Goal: Obtain resource: Download file/media

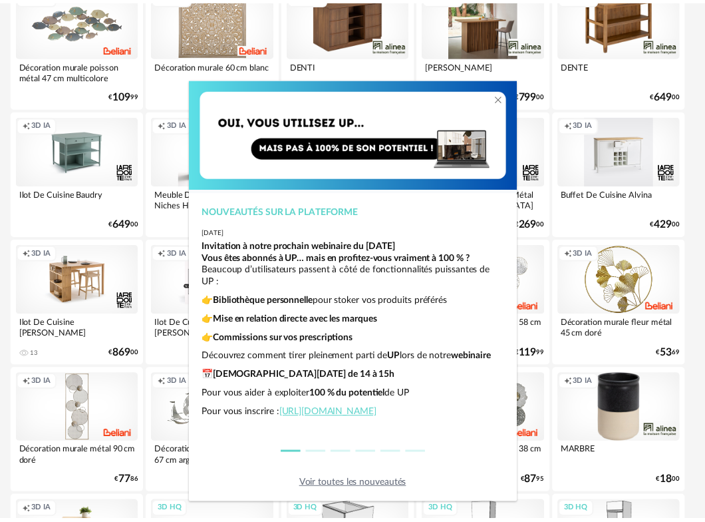
scroll to position [27, 0]
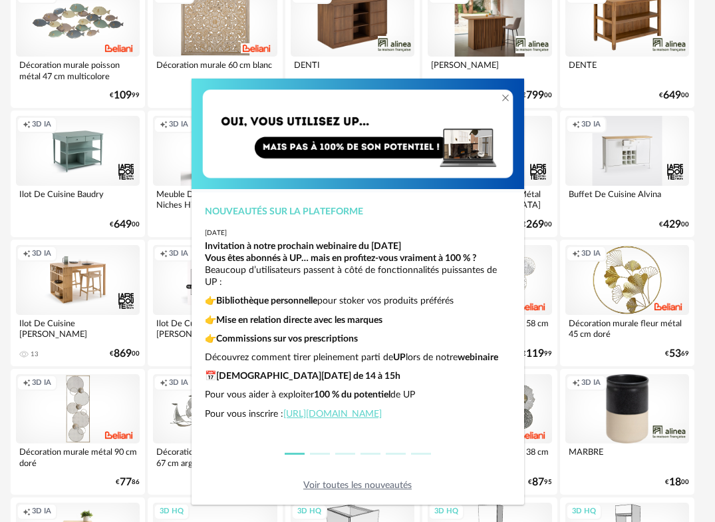
click at [512, 71] on div "Nouveautés sur la plateforme 2025-06-26 Invitation à notre prochain webinaire d…" at bounding box center [357, 261] width 715 height 522
click at [530, 68] on div "Nouveautés sur la plateforme 2025-06-26 Invitation à notre prochain webinaire d…" at bounding box center [357, 261] width 715 height 522
click at [503, 96] on icon "Close" at bounding box center [505, 97] width 11 height 11
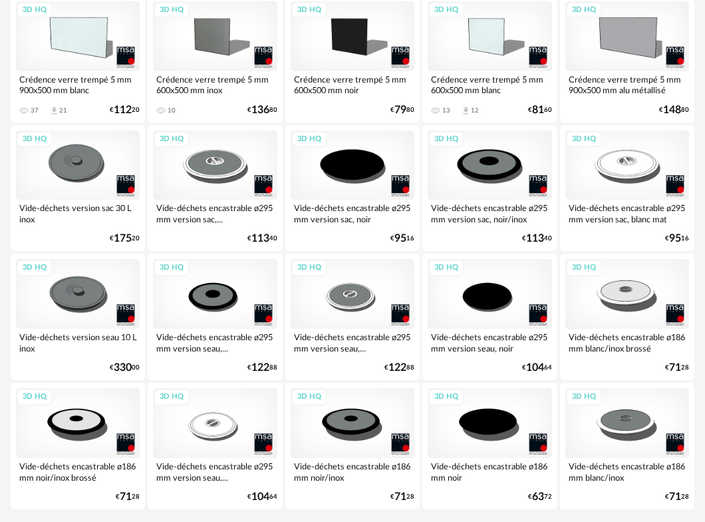
scroll to position [2387, 0]
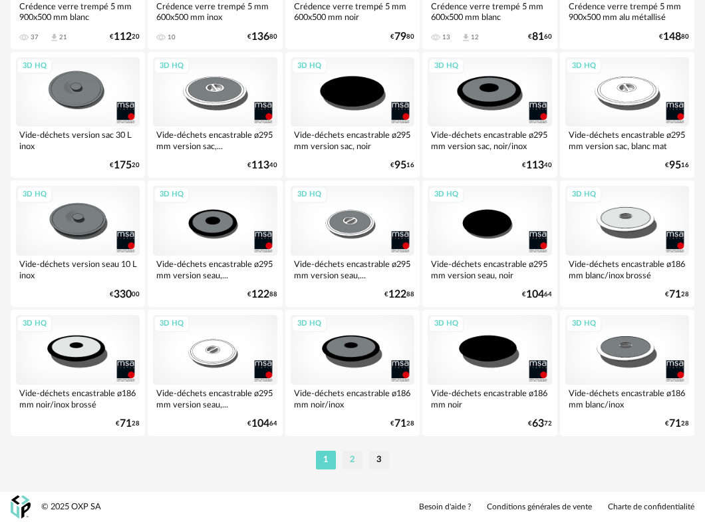
click at [353, 462] on li "2" at bounding box center [353, 459] width 20 height 19
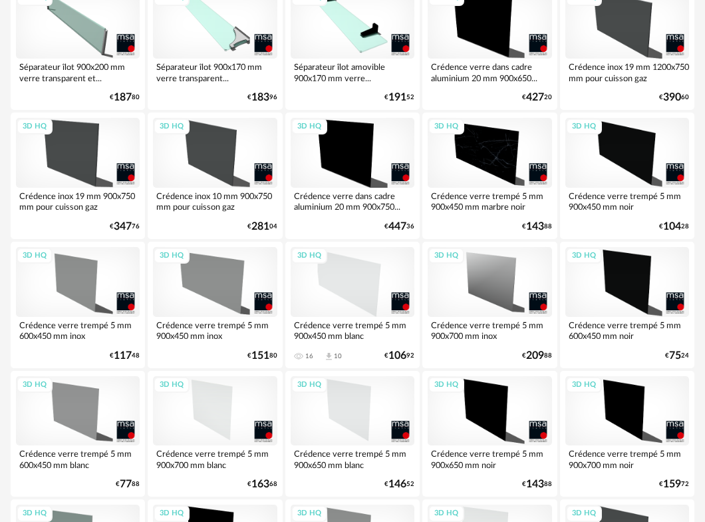
scroll to position [2387, 0]
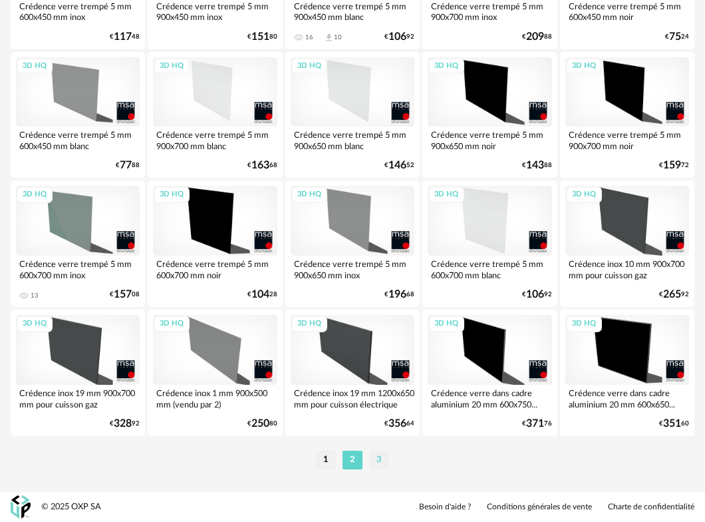
click at [382, 465] on li "3" at bounding box center [379, 459] width 20 height 19
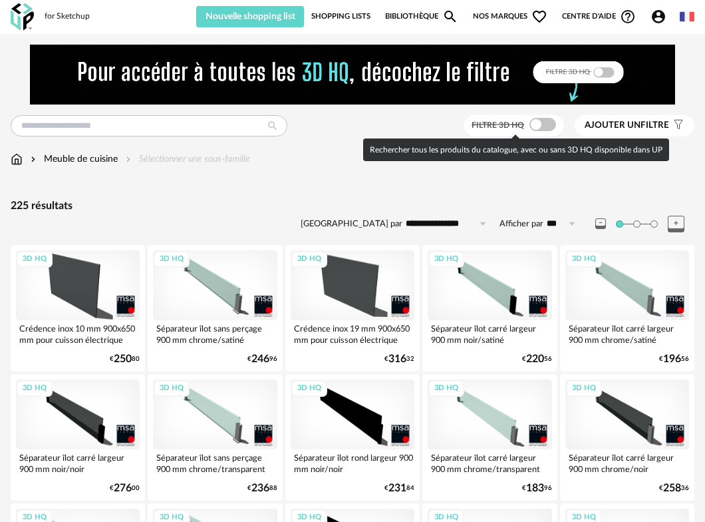
click at [554, 122] on span at bounding box center [543, 124] width 27 height 13
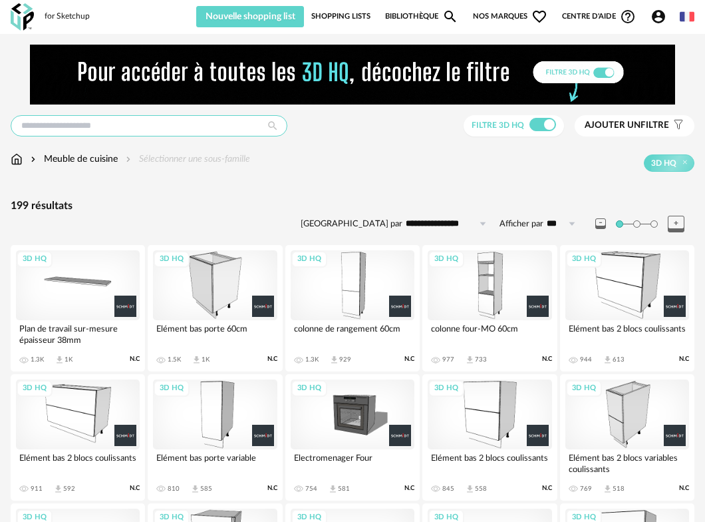
click at [102, 130] on input "text" at bounding box center [149, 125] width 277 height 21
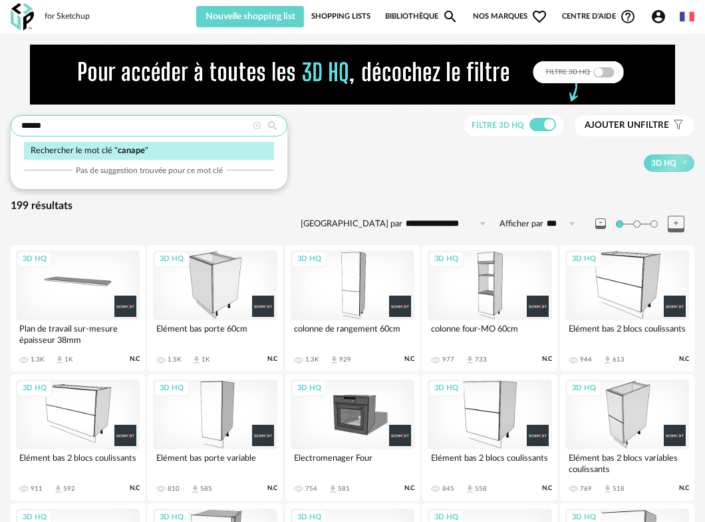
type input "******"
click at [125, 146] on span "canape" at bounding box center [131, 150] width 27 height 8
type input "**********"
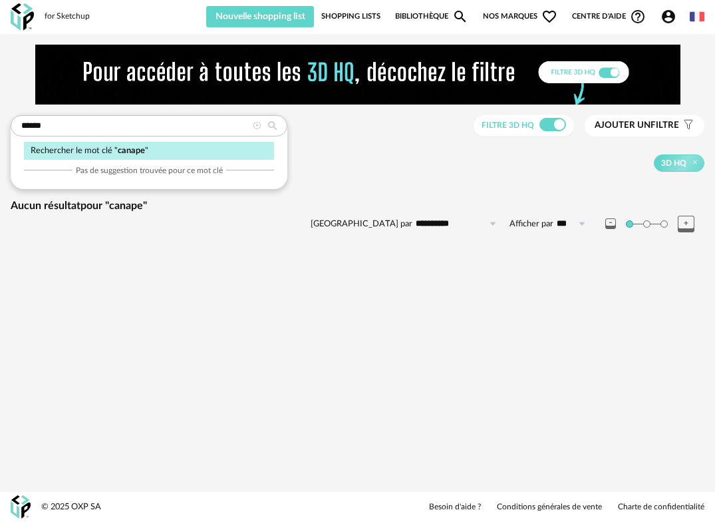
click at [418, 253] on div "**********" at bounding box center [357, 156] width 715 height 222
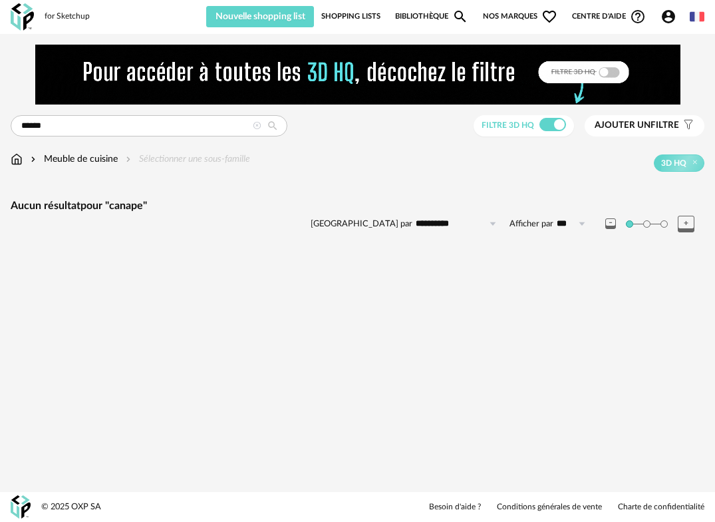
click at [143, 215] on div "**********" at bounding box center [358, 216] width 694 height 35
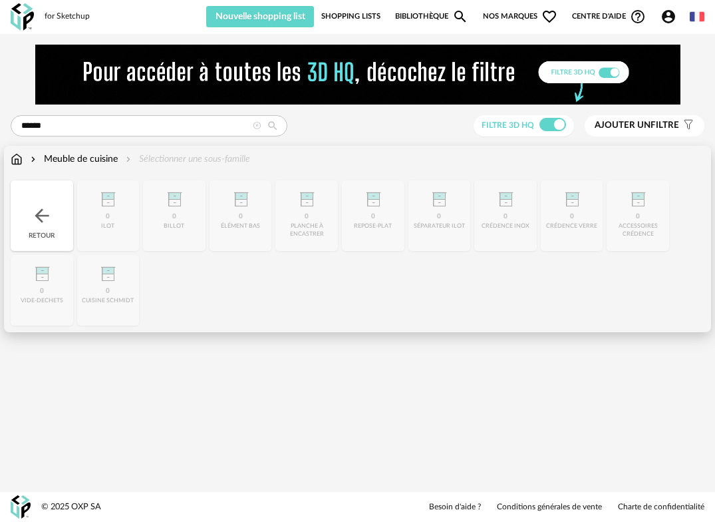
click at [11, 159] on img at bounding box center [17, 158] width 12 height 13
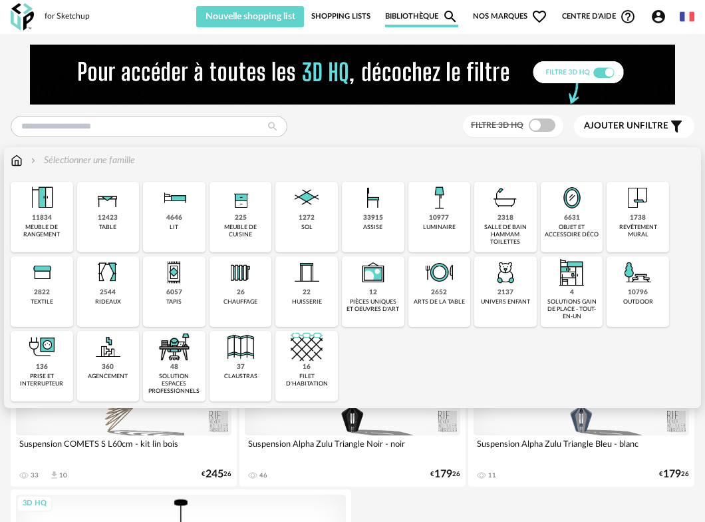
click at [230, 204] on img at bounding box center [241, 198] width 32 height 32
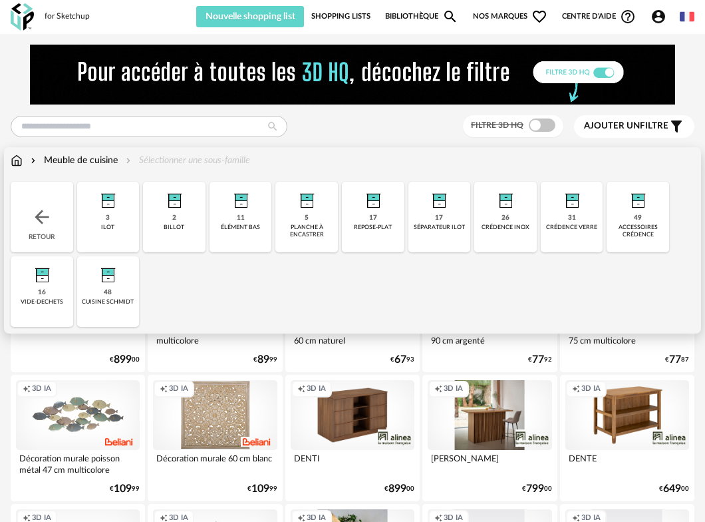
click at [15, 160] on img at bounding box center [17, 160] width 12 height 13
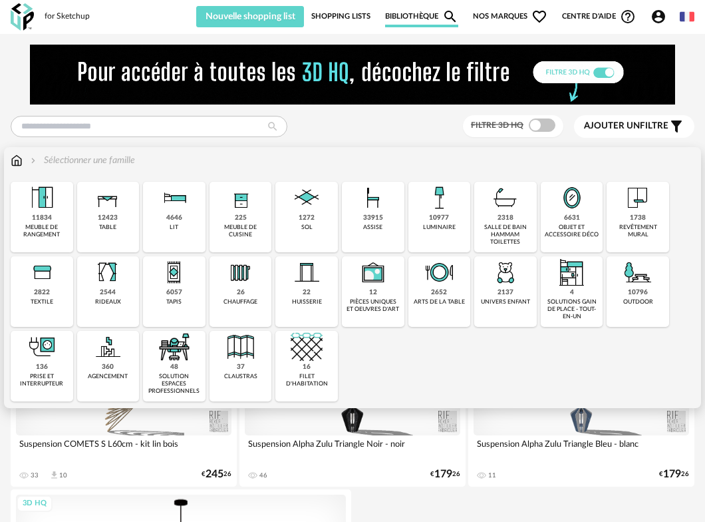
click at [627, 203] on img at bounding box center [638, 198] width 32 height 32
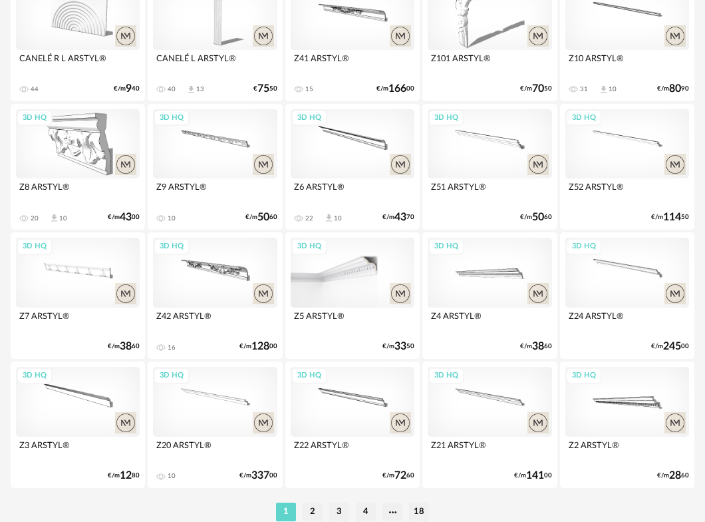
scroll to position [2387, 0]
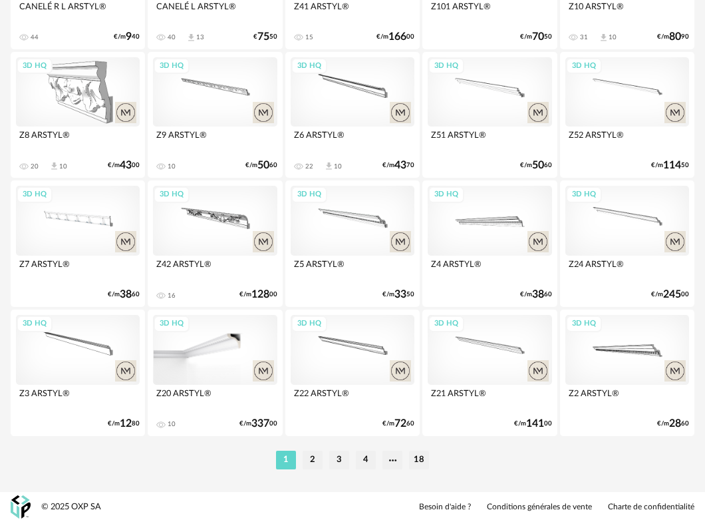
click at [202, 345] on div "3D HQ" at bounding box center [215, 350] width 124 height 70
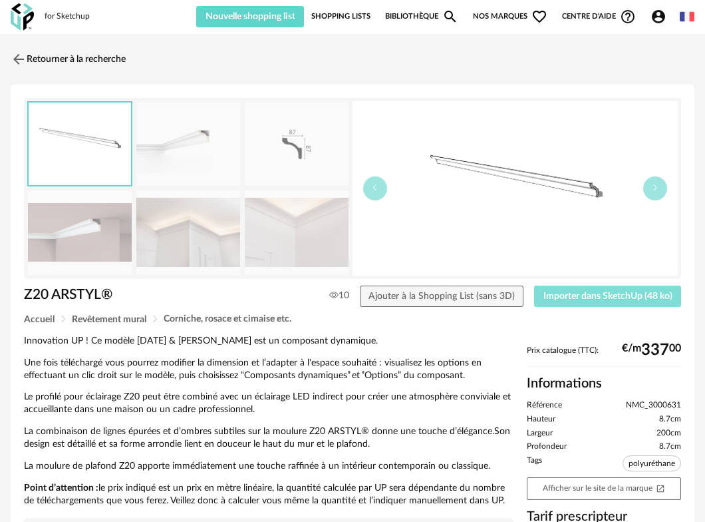
click at [558, 295] on span "Importer dans SketchUp (48 ko)" at bounding box center [608, 295] width 129 height 9
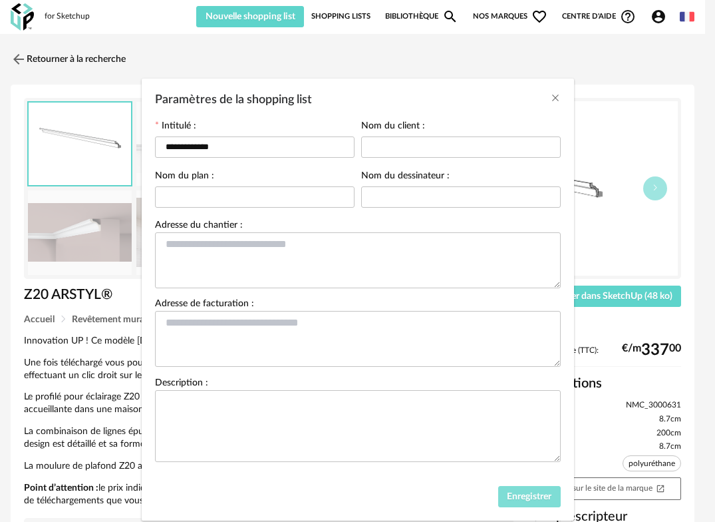
click at [524, 501] on span "Enregistrer" at bounding box center [529, 496] width 45 height 9
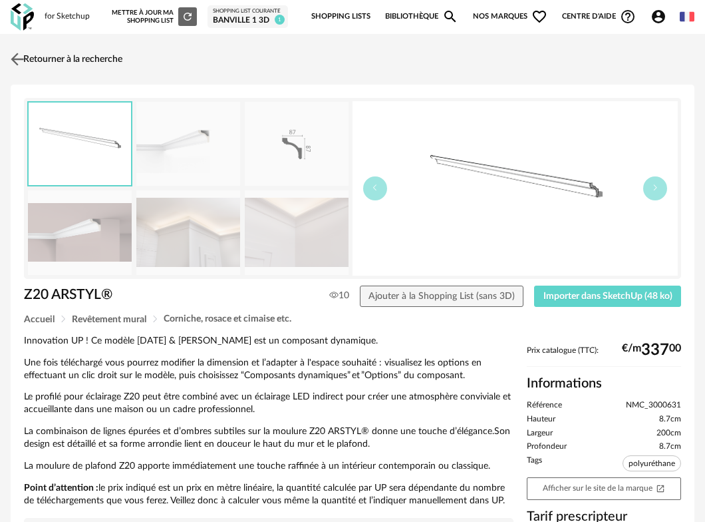
click at [24, 60] on img at bounding box center [17, 58] width 19 height 19
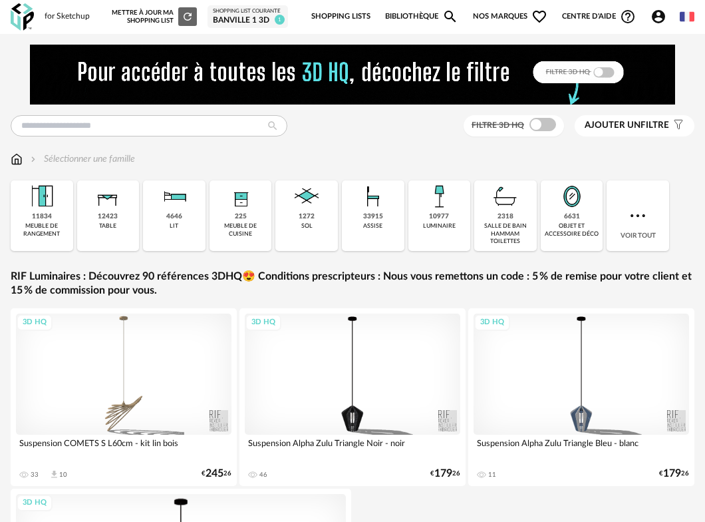
click at [276, 21] on span "1" at bounding box center [280, 20] width 10 height 10
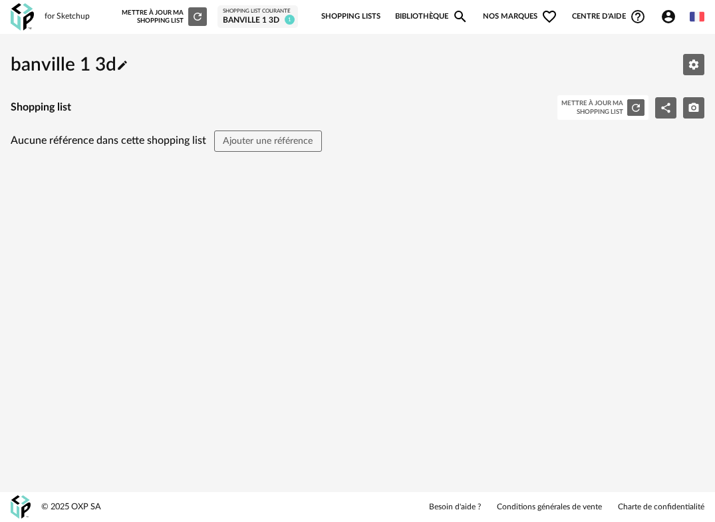
click at [165, 19] on div "Mettre à jour ma Shopping List Refresh icon" at bounding box center [164, 16] width 85 height 19
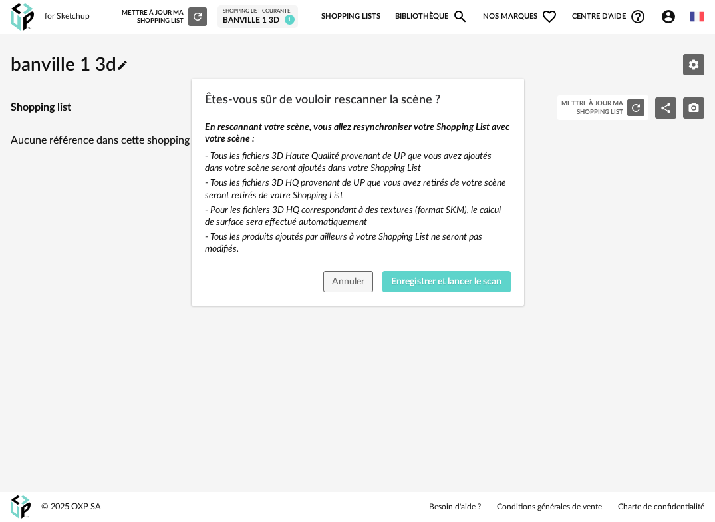
click at [72, 20] on div "Êtes-vous sûr de vouloir rescanner la scène ? En rescannant votre scène, vous a…" at bounding box center [357, 261] width 715 height 522
click at [72, 17] on div "Êtes-vous sûr de vouloir rescanner la scène ? En rescannant votre scène, vous a…" at bounding box center [357, 261] width 715 height 522
click at [347, 275] on button "Annuler" at bounding box center [348, 281] width 51 height 21
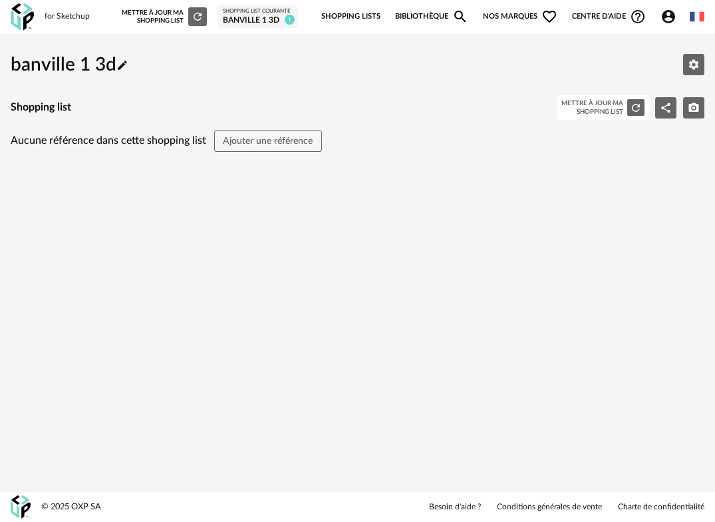
click at [79, 21] on div "for Sketchup" at bounding box center [67, 16] width 45 height 11
click at [88, 17] on div "for Sketchup" at bounding box center [67, 16] width 45 height 11
click at [527, 17] on span "Nos marques Heart Outline icon" at bounding box center [520, 17] width 75 height 28
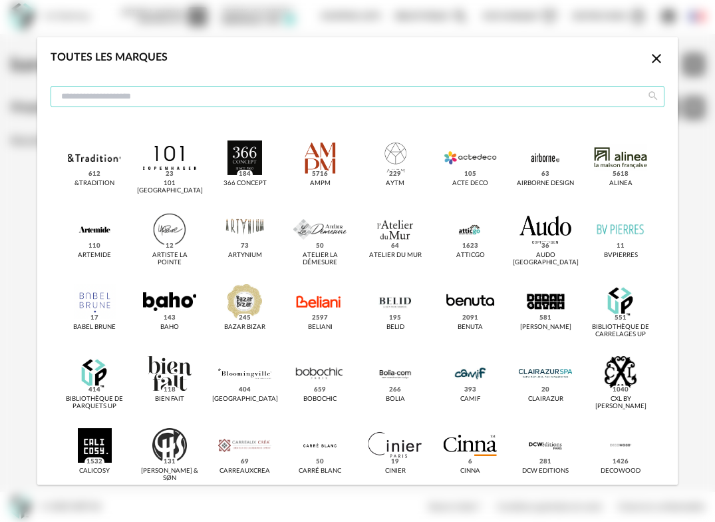
click at [134, 98] on input "dialog" at bounding box center [358, 96] width 614 height 21
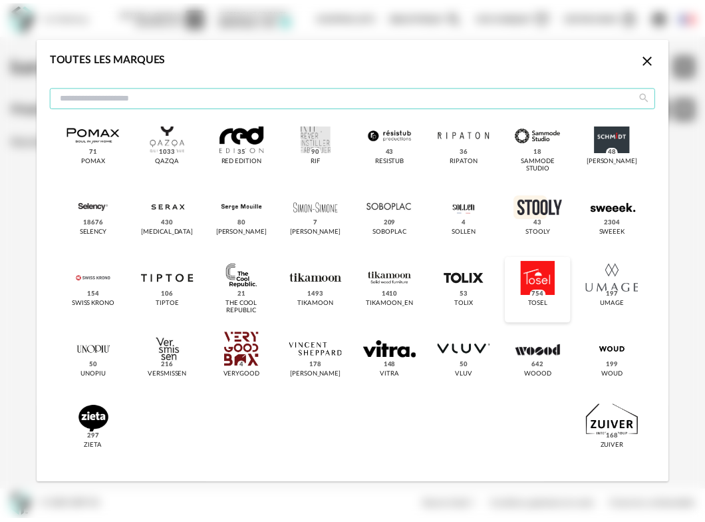
scroll to position [1043, 0]
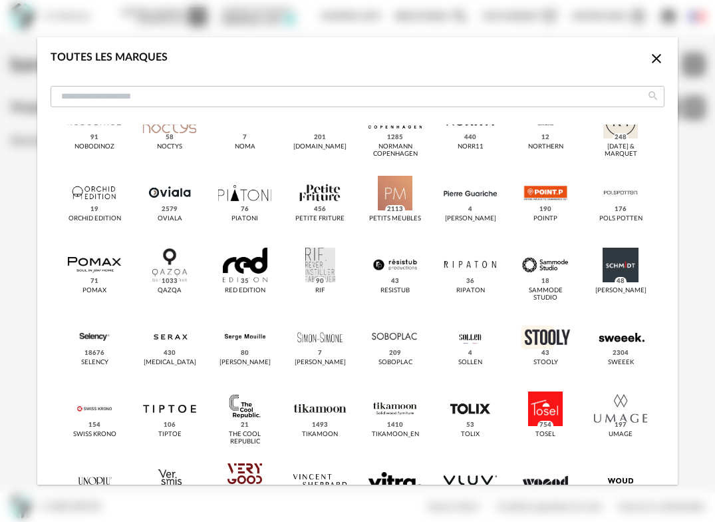
click at [649, 63] on icon "Close icon" at bounding box center [657, 59] width 16 height 16
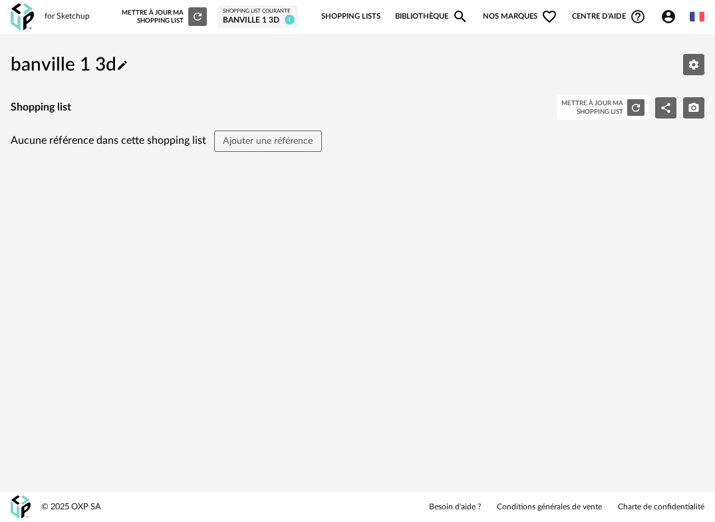
click at [353, 19] on link "Shopping Lists" at bounding box center [350, 17] width 59 height 28
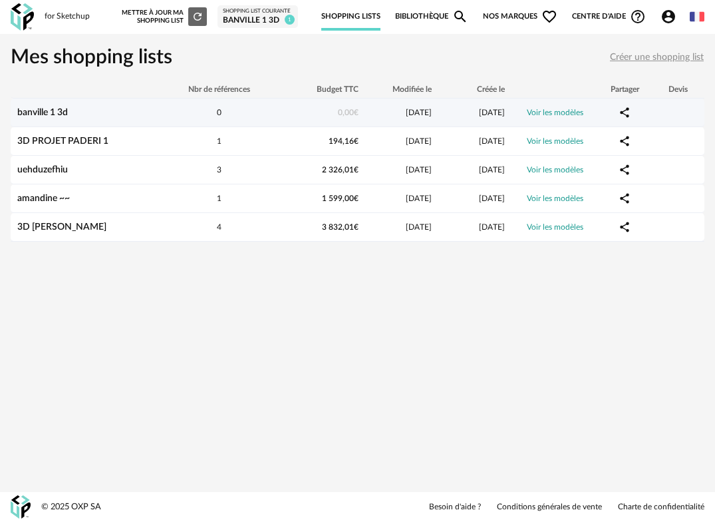
click at [562, 113] on link "Voir les modèles" at bounding box center [555, 112] width 57 height 8
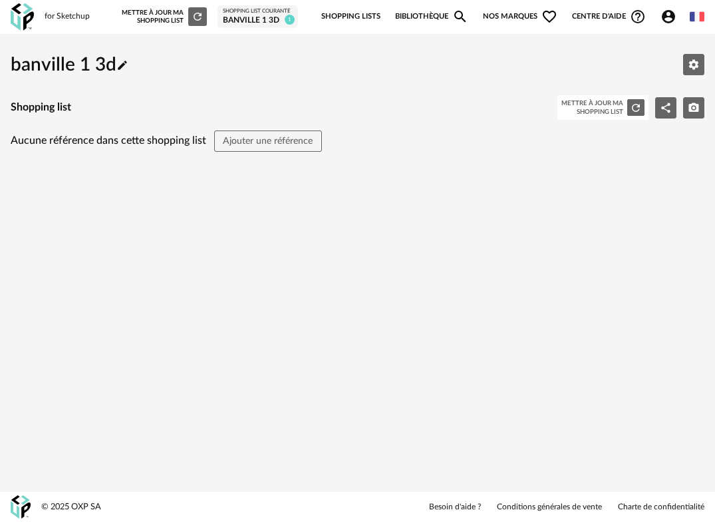
click at [364, 17] on link "Shopping Lists" at bounding box center [350, 17] width 59 height 28
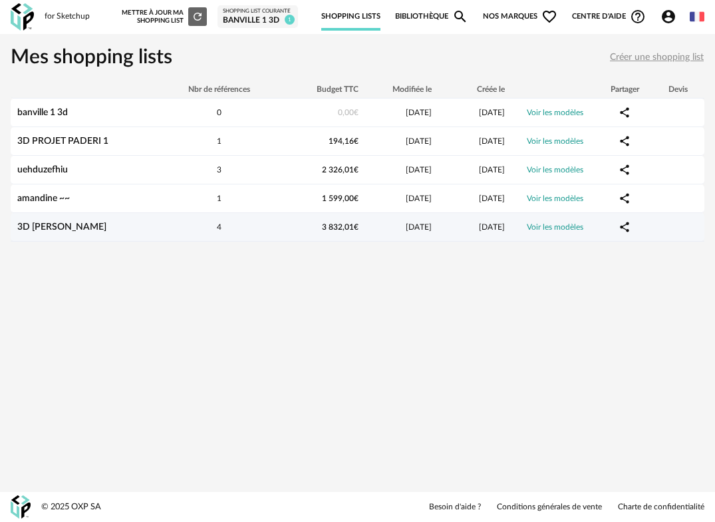
click at [74, 232] on link "3D claude terasse" at bounding box center [61, 226] width 89 height 9
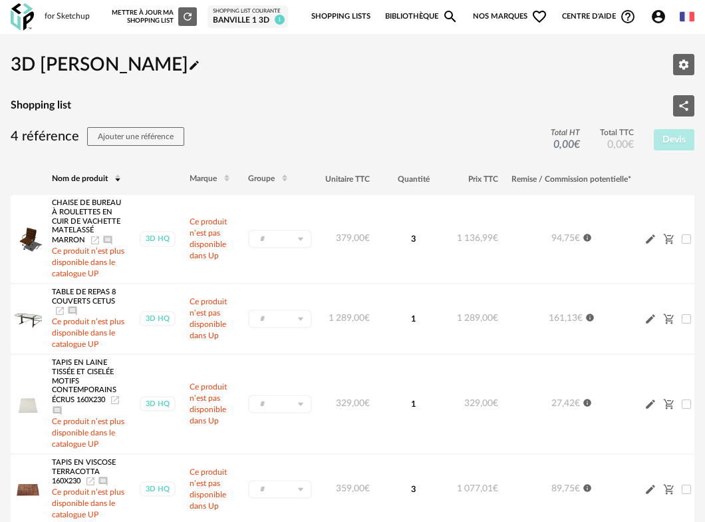
click at [186, 19] on icon "Refresh icon" at bounding box center [188, 17] width 12 height 12
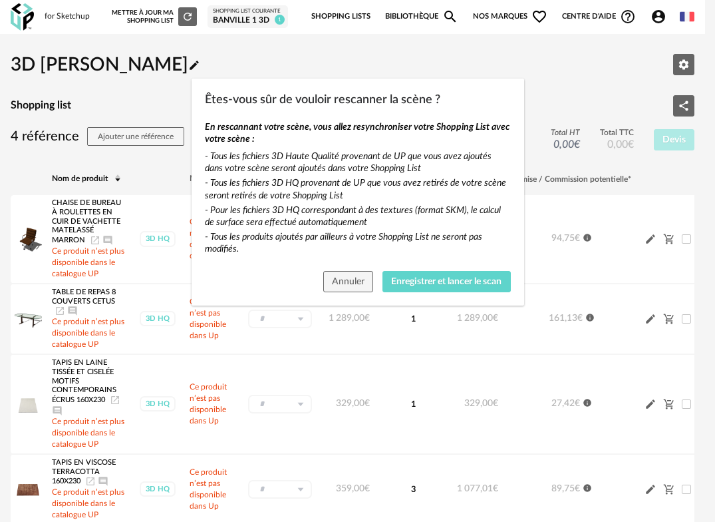
click at [319, 271] on div "Annuler Enregistrer et lancer le scan" at bounding box center [358, 284] width 333 height 41
click at [333, 282] on span "Annuler" at bounding box center [348, 281] width 33 height 9
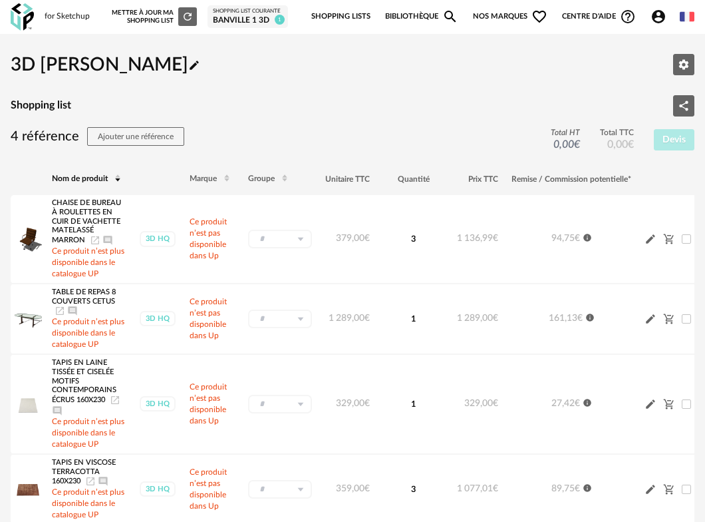
click at [28, 15] on img at bounding box center [22, 16] width 23 height 27
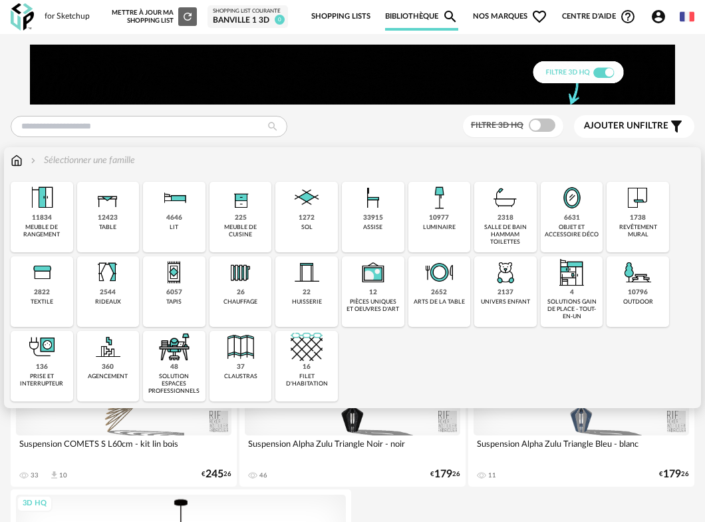
click at [244, 277] on img at bounding box center [241, 272] width 32 height 32
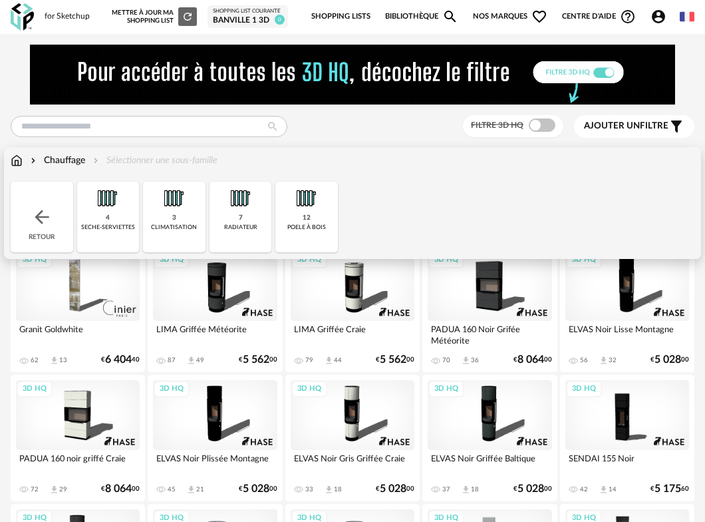
click at [172, 201] on img at bounding box center [174, 198] width 32 height 32
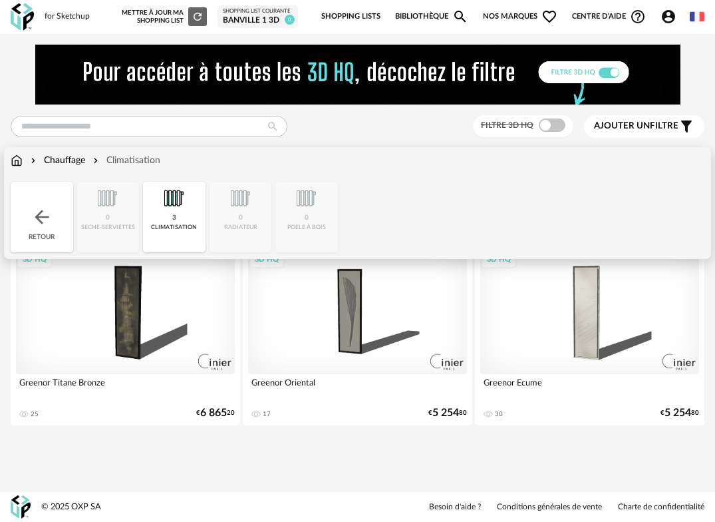
click at [23, 161] on div "Chauffage Climatisation" at bounding box center [86, 160] width 150 height 13
drag, startPoint x: 33, startPoint y: 194, endPoint x: 35, endPoint y: 204, distance: 10.2
click at [34, 196] on div "Retour" at bounding box center [42, 217] width 63 height 71
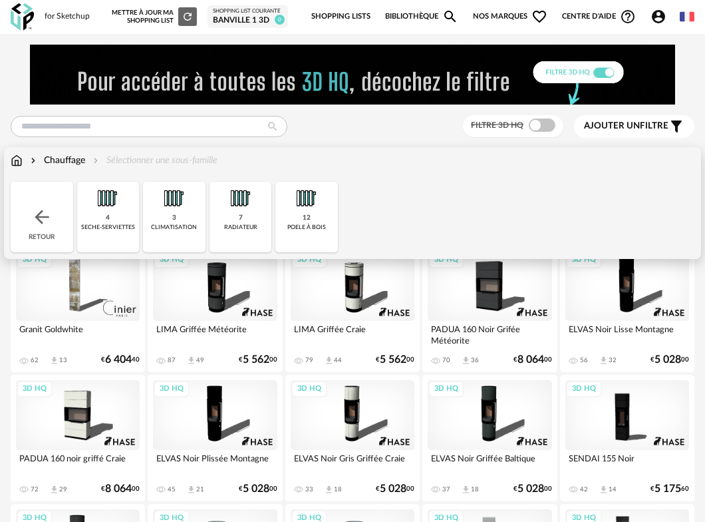
click at [46, 226] on img at bounding box center [41, 216] width 21 height 21
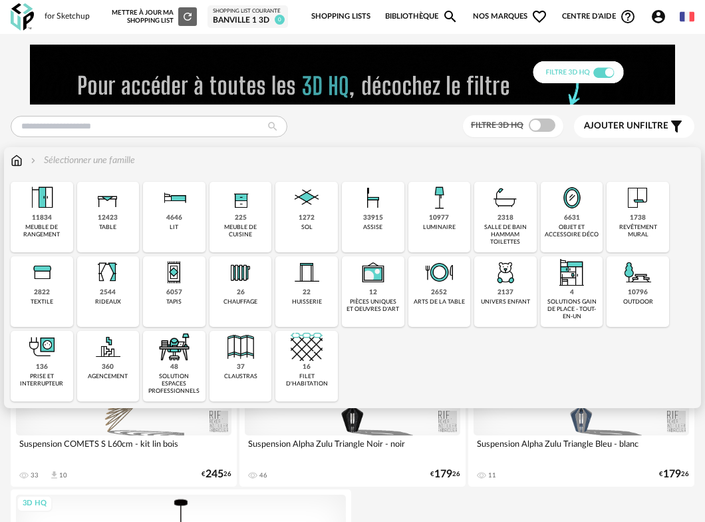
click at [314, 212] on img at bounding box center [307, 198] width 32 height 32
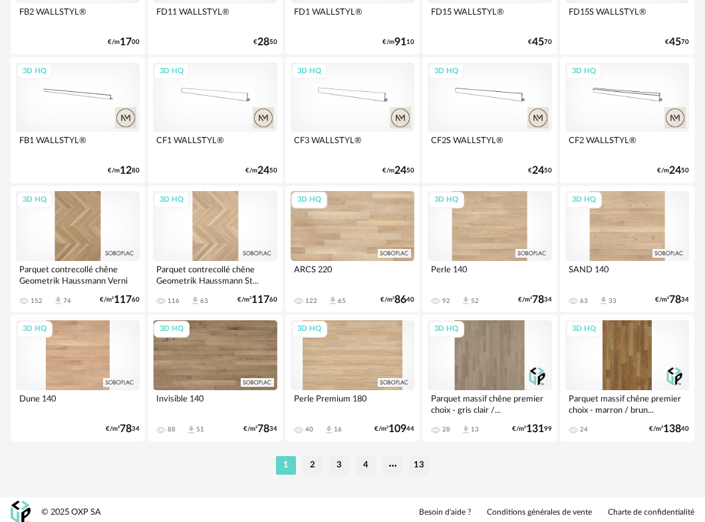
scroll to position [2387, 0]
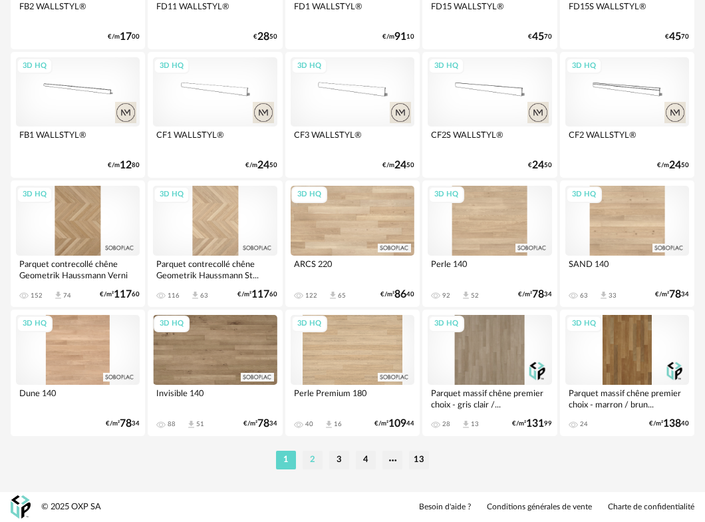
click at [311, 461] on li "2" at bounding box center [313, 459] width 20 height 19
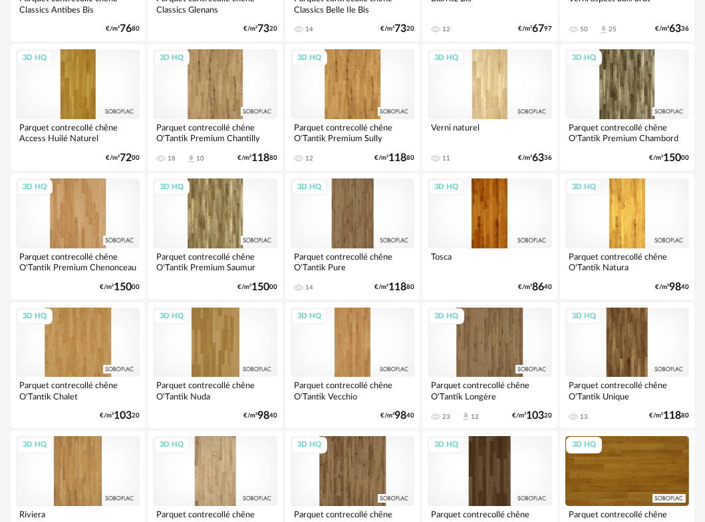
scroll to position [1517, 0]
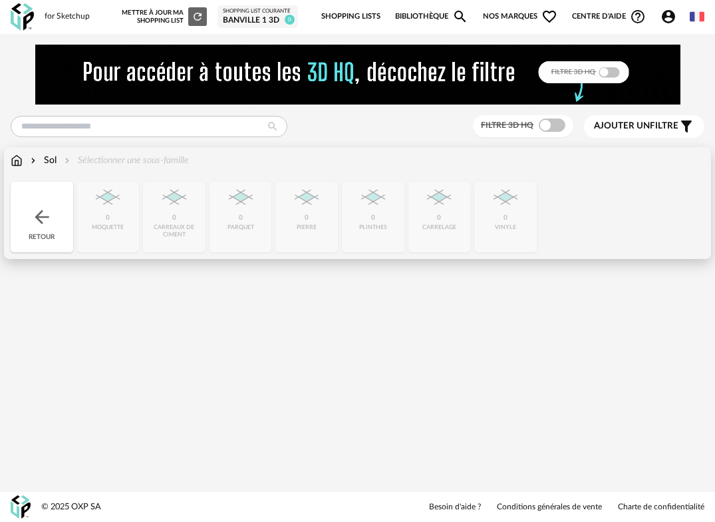
click at [21, 161] on img at bounding box center [17, 160] width 12 height 13
click at [33, 198] on div "Retour" at bounding box center [42, 217] width 63 height 71
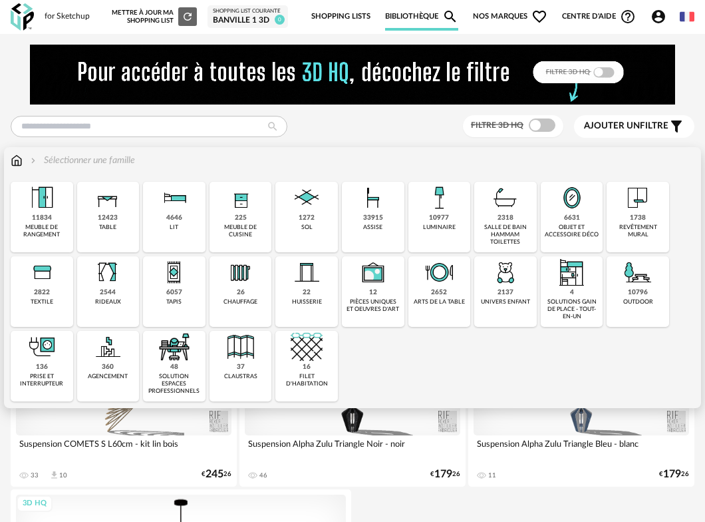
click at [312, 222] on div "1272 sol" at bounding box center [306, 217] width 63 height 71
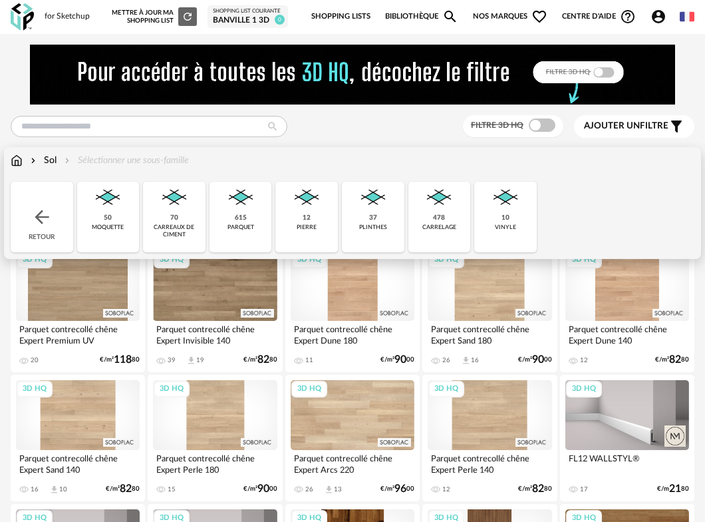
click at [446, 226] on div "carrelage" at bounding box center [439, 227] width 34 height 7
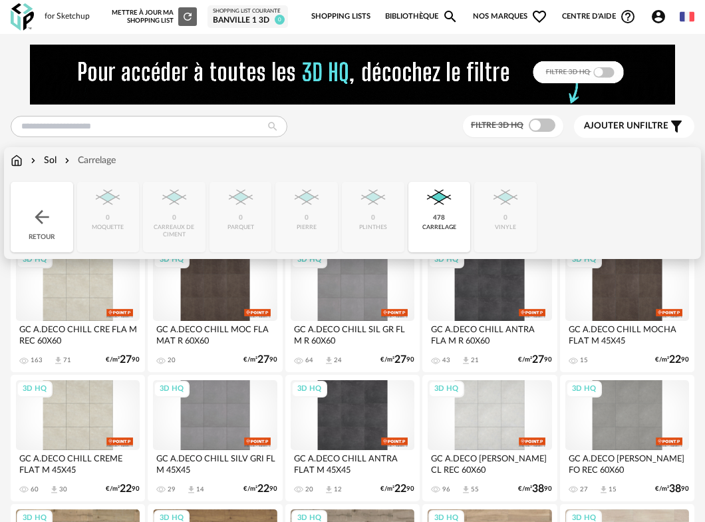
click at [45, 217] on img at bounding box center [41, 216] width 21 height 21
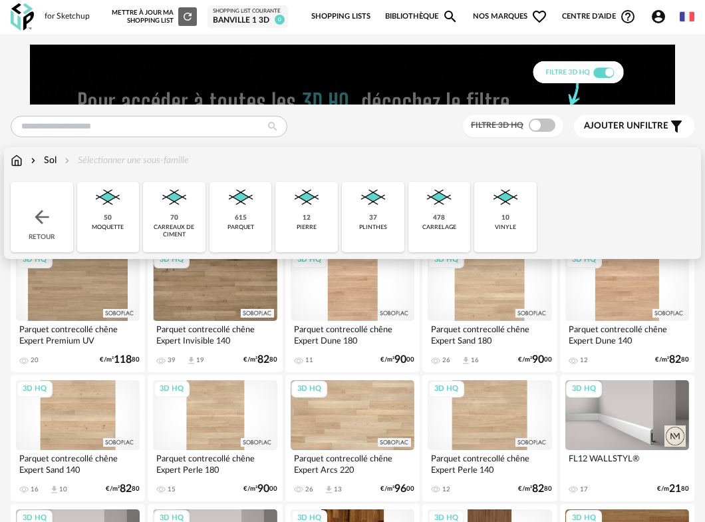
click at [19, 161] on img at bounding box center [17, 160] width 12 height 13
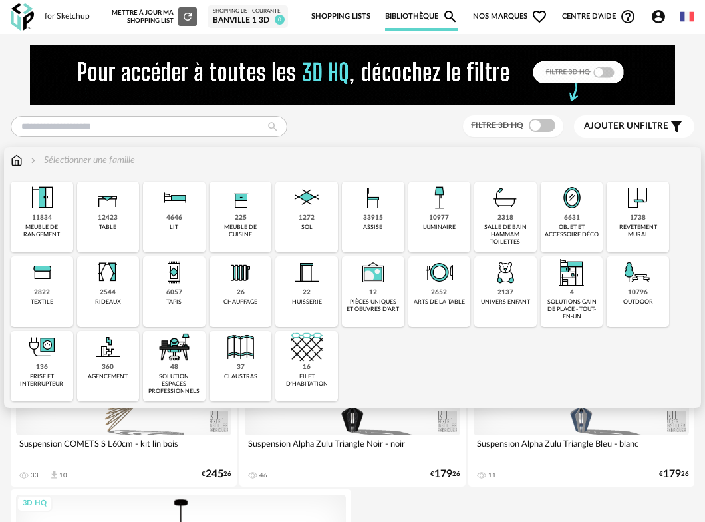
click at [574, 279] on img at bounding box center [572, 272] width 32 height 32
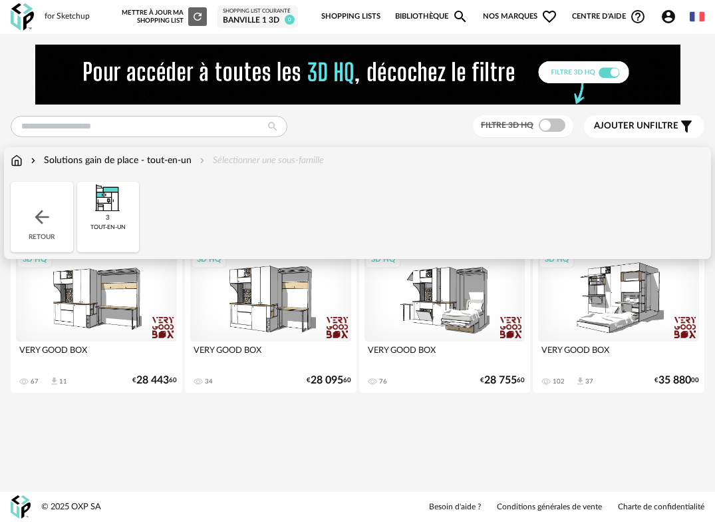
click at [19, 163] on img at bounding box center [17, 160] width 12 height 13
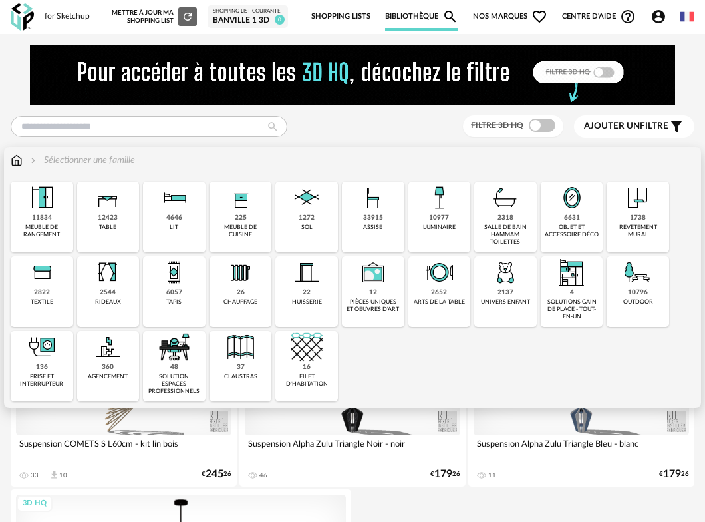
click at [375, 224] on div "assise" at bounding box center [372, 227] width 19 height 7
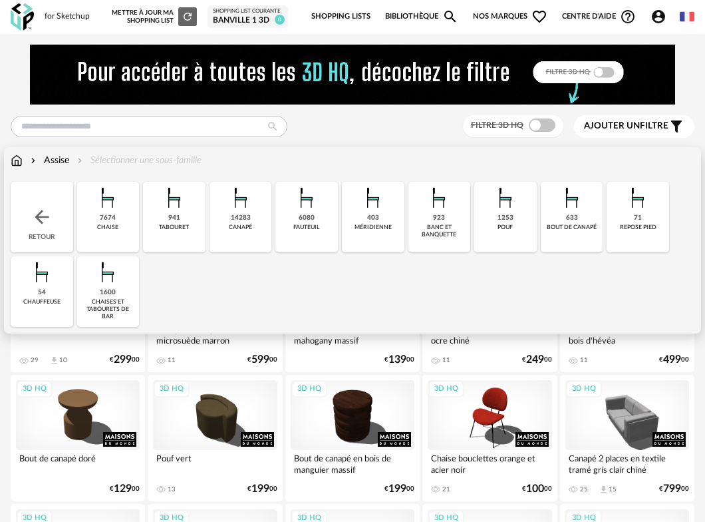
click at [233, 206] on img at bounding box center [241, 198] width 32 height 32
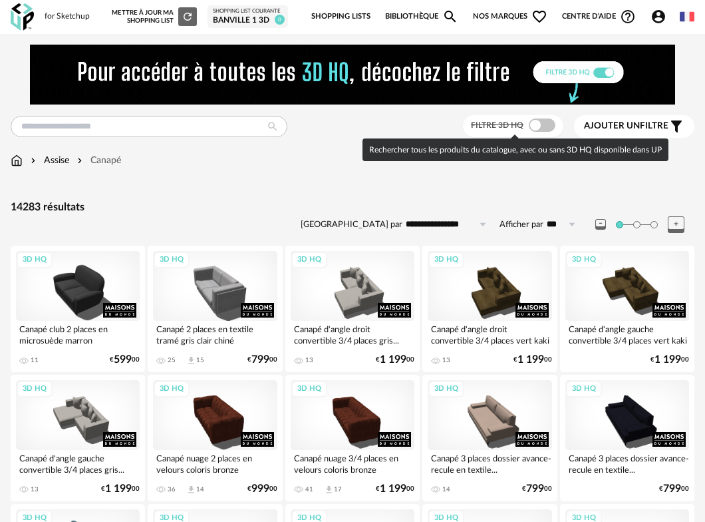
click at [544, 124] on span at bounding box center [542, 124] width 27 height 13
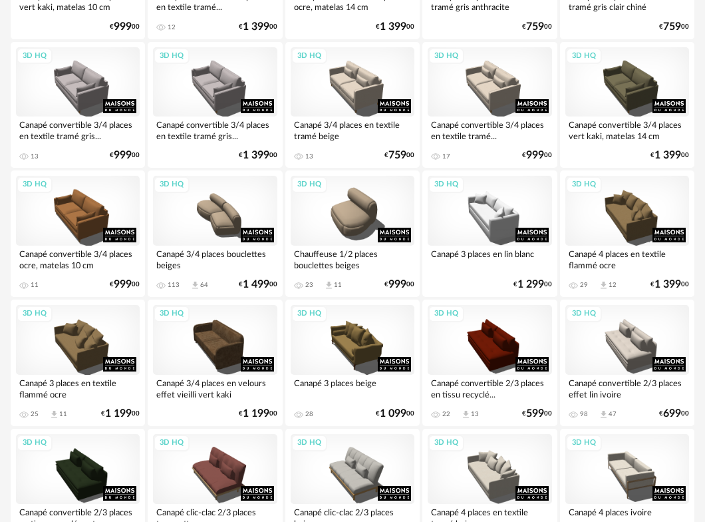
scroll to position [890, 0]
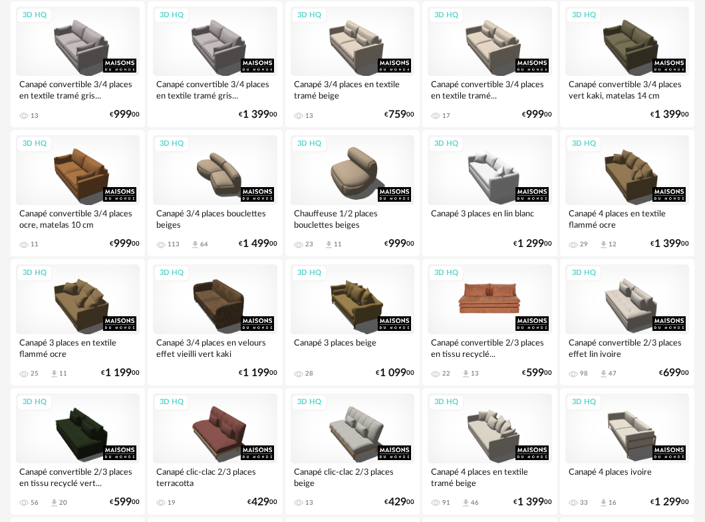
click at [490, 312] on div "3D HQ" at bounding box center [490, 299] width 124 height 70
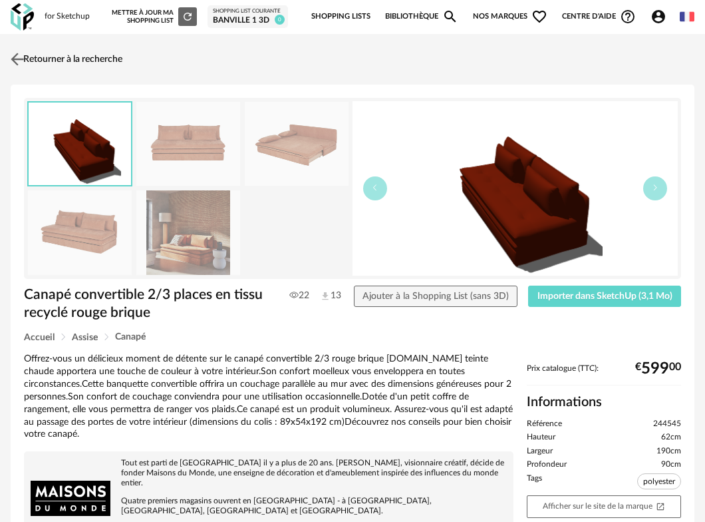
click at [19, 59] on img at bounding box center [17, 58] width 19 height 19
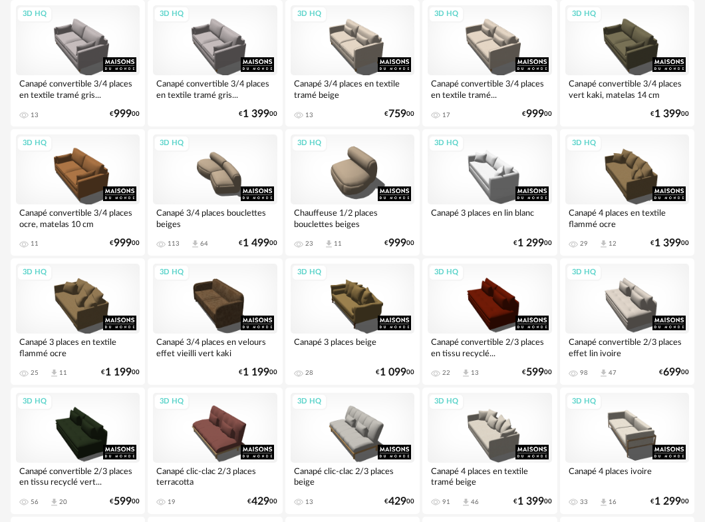
scroll to position [938, 0]
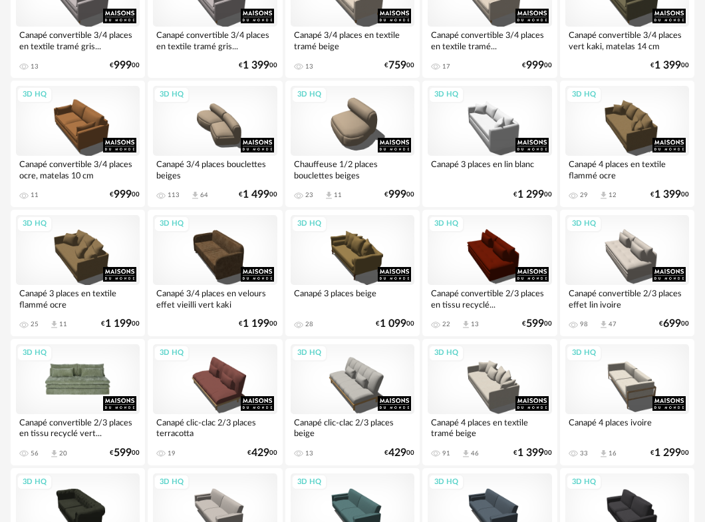
click at [94, 387] on div "3D HQ" at bounding box center [78, 379] width 124 height 70
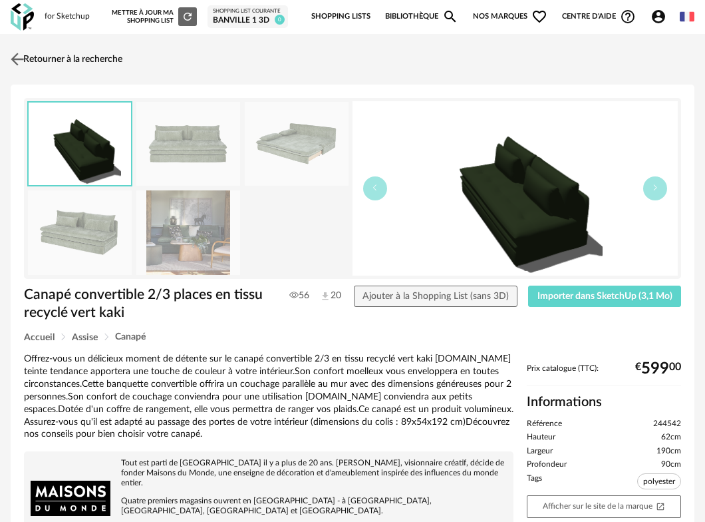
click at [19, 59] on img at bounding box center [17, 58] width 19 height 19
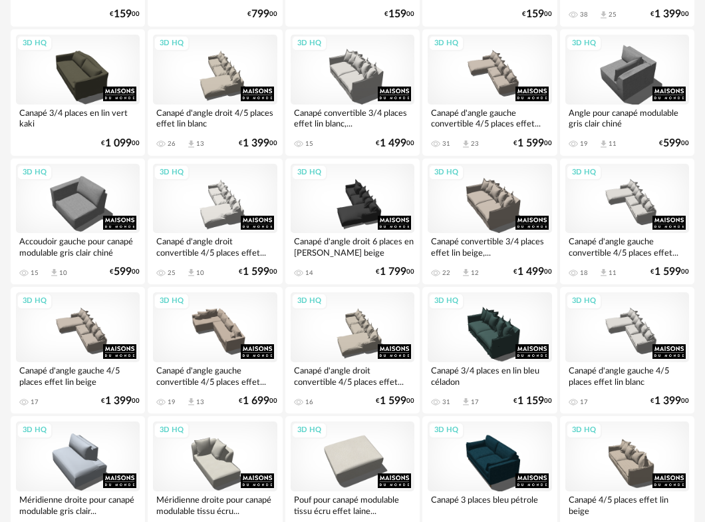
scroll to position [2387, 0]
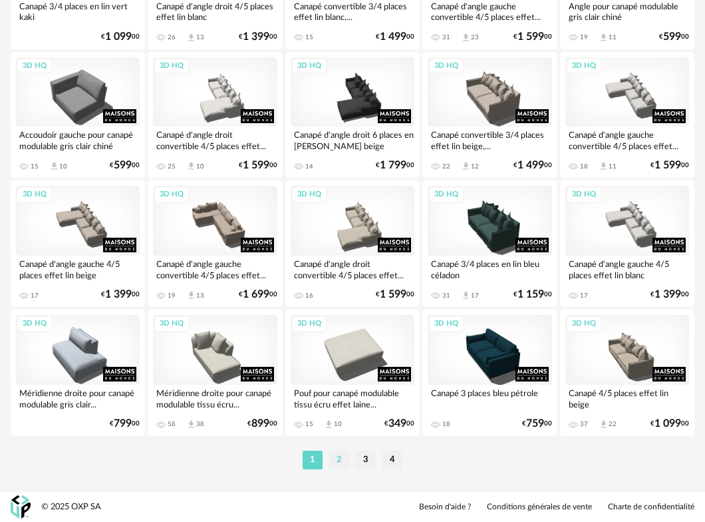
click at [335, 459] on li "2" at bounding box center [339, 459] width 20 height 19
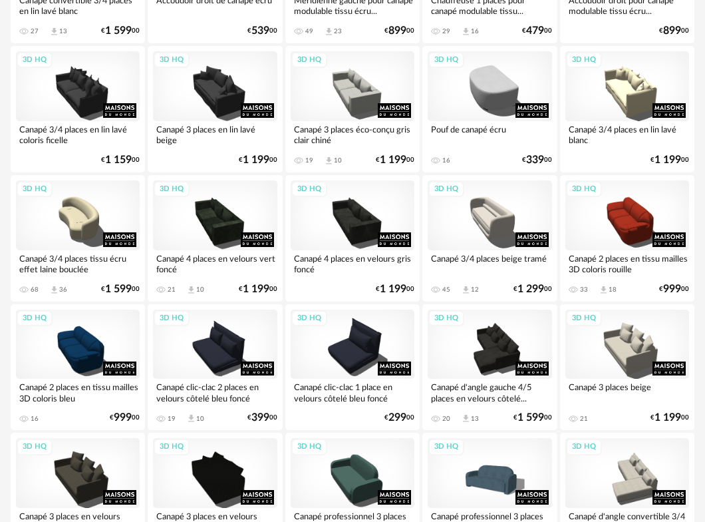
scroll to position [1369, 0]
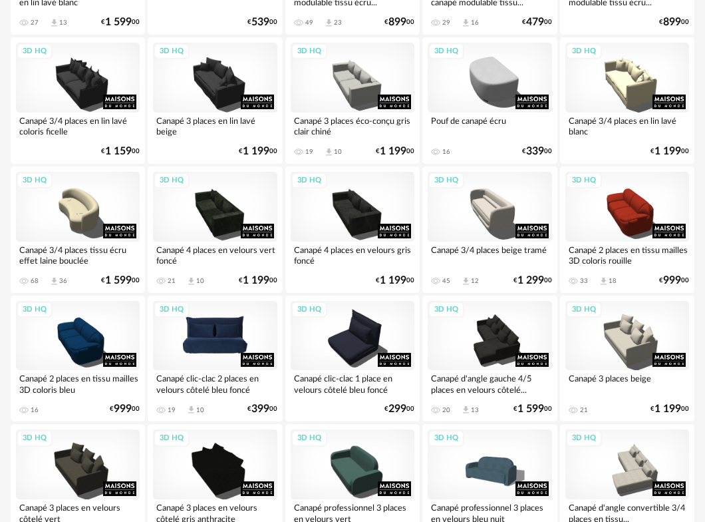
click at [210, 349] on div "3D HQ" at bounding box center [215, 336] width 124 height 70
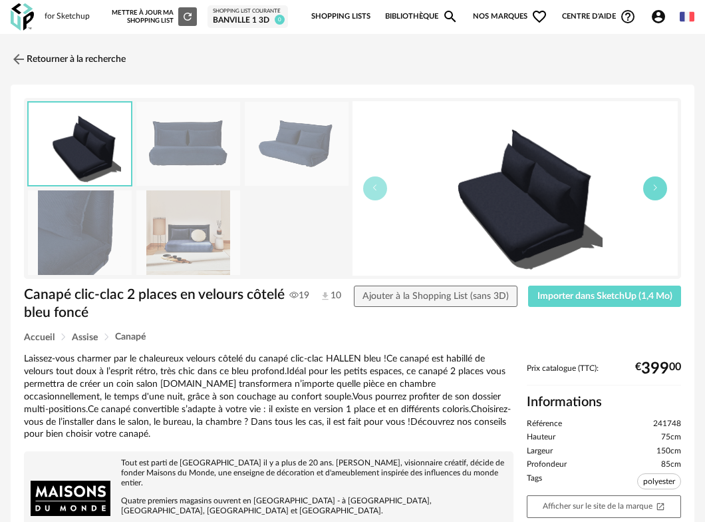
click at [659, 192] on button "button" at bounding box center [655, 188] width 24 height 24
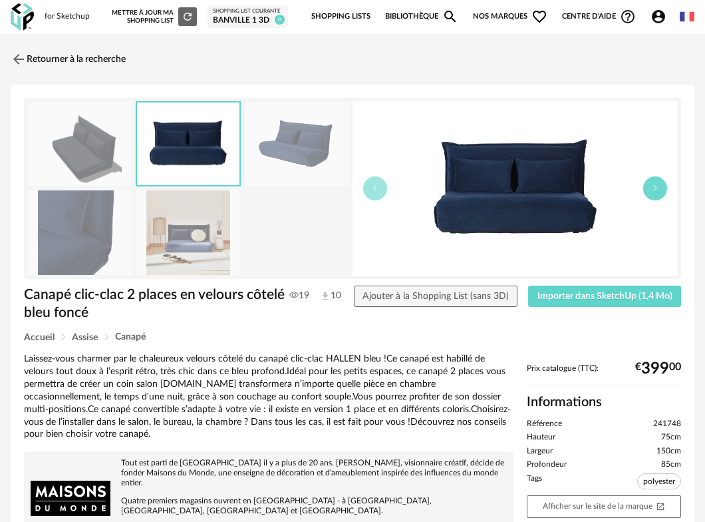
click at [659, 192] on button "button" at bounding box center [655, 188] width 24 height 24
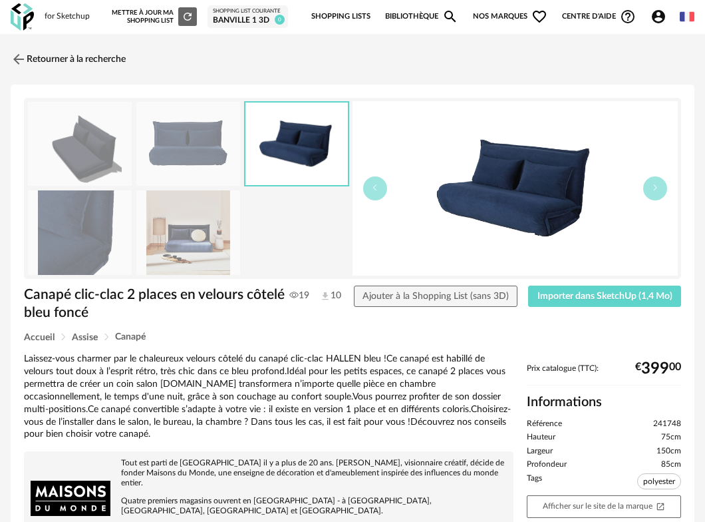
click at [202, 246] on img at bounding box center [188, 232] width 104 height 84
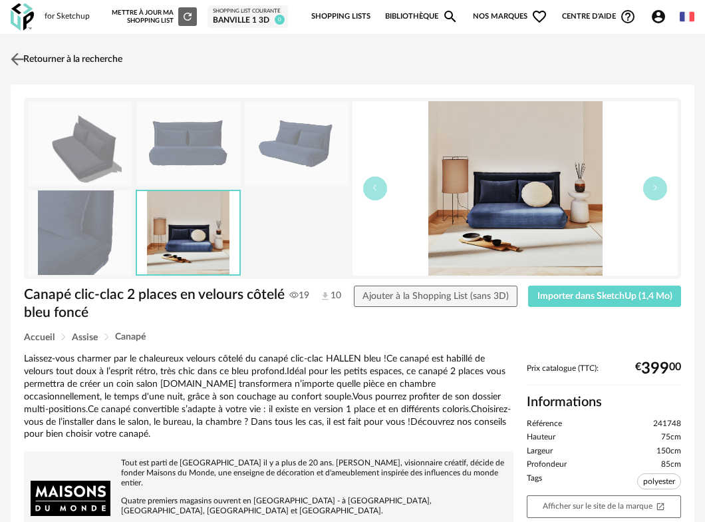
click at [21, 56] on img at bounding box center [17, 58] width 19 height 19
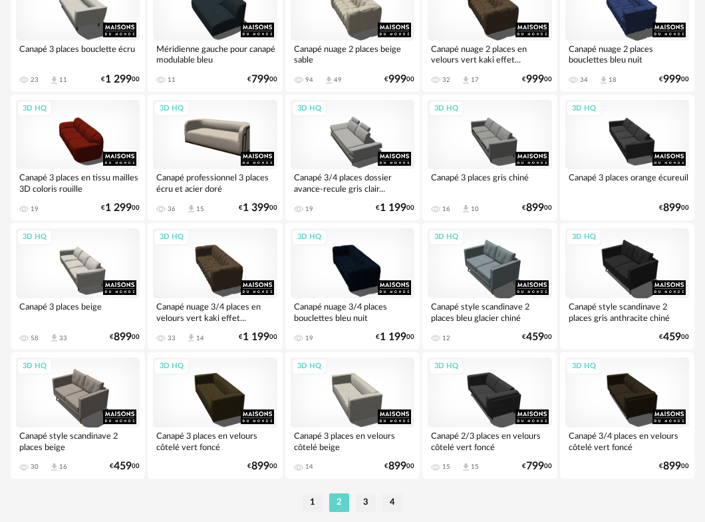
scroll to position [2387, 0]
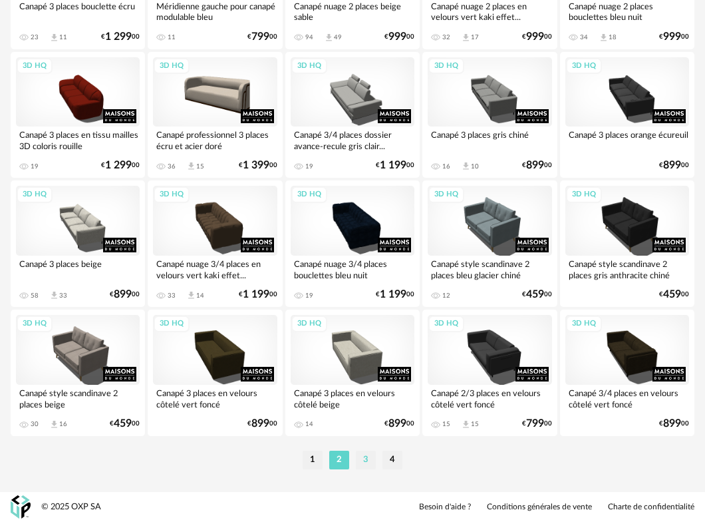
click at [367, 463] on li "3" at bounding box center [366, 459] width 20 height 19
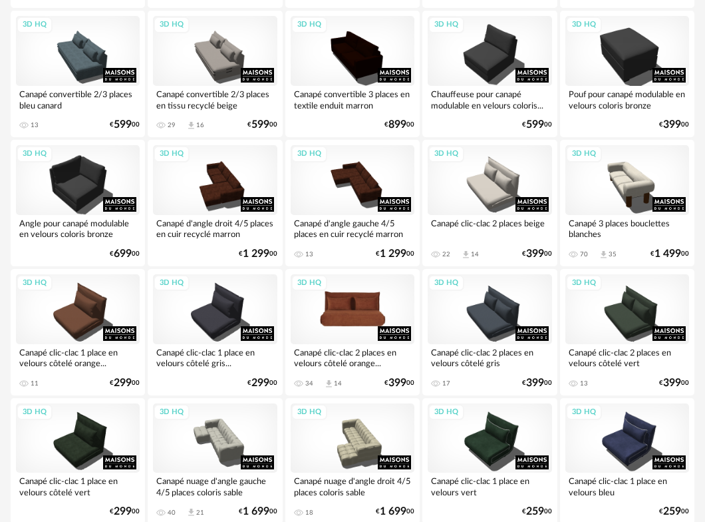
scroll to position [391, 0]
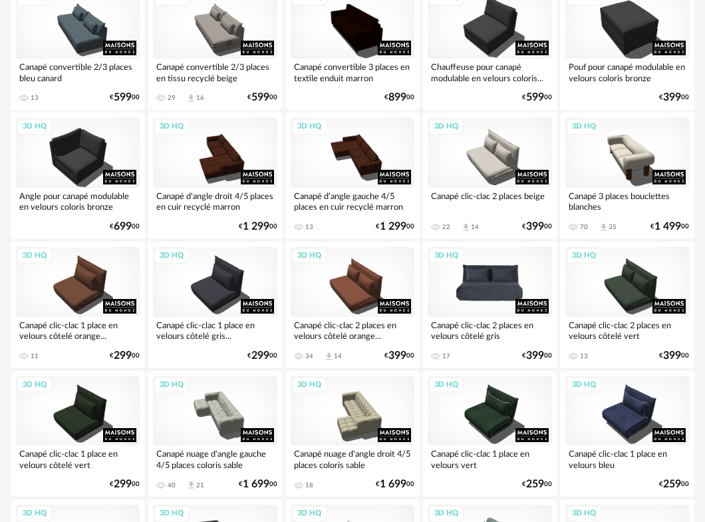
click at [495, 293] on div "3D HQ" at bounding box center [490, 282] width 124 height 70
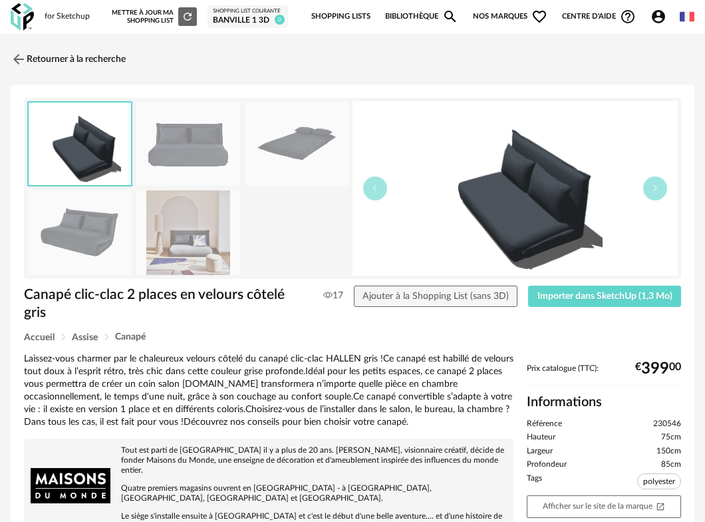
click at [205, 246] on img at bounding box center [188, 232] width 104 height 84
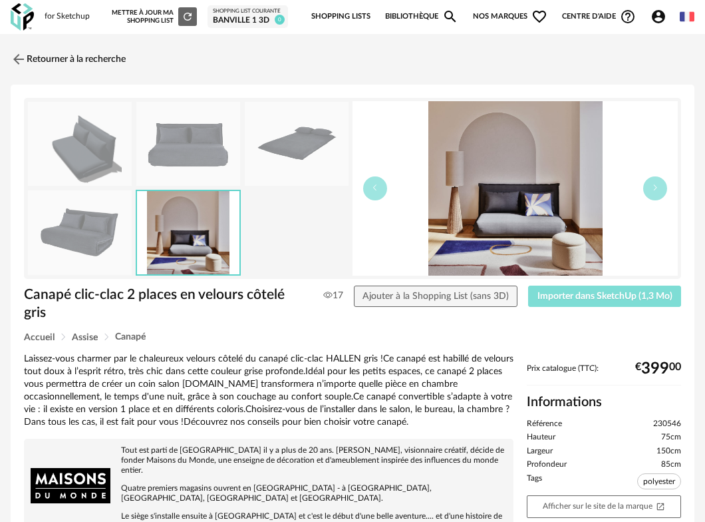
click at [564, 295] on span "Importer dans SketchUp (1,3 Mo)" at bounding box center [605, 295] width 135 height 9
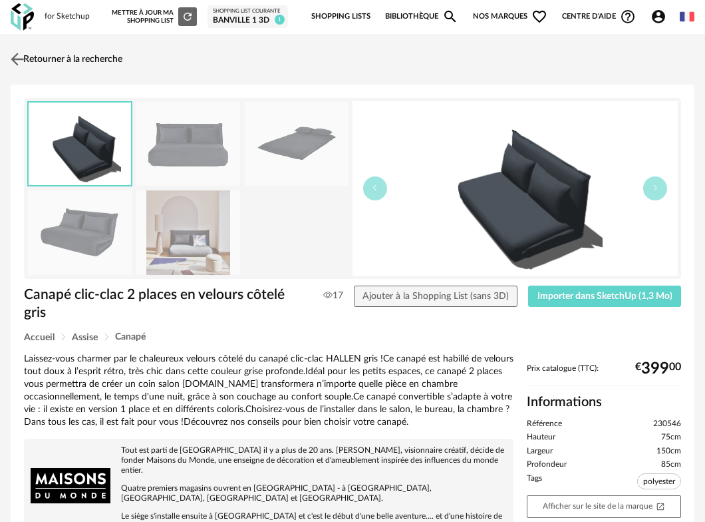
click at [17, 61] on img at bounding box center [17, 58] width 19 height 19
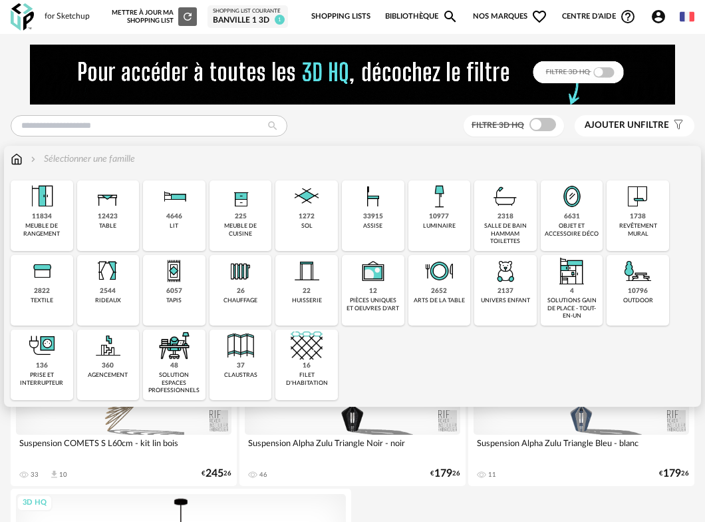
click at [169, 208] on img at bounding box center [174, 196] width 32 height 32
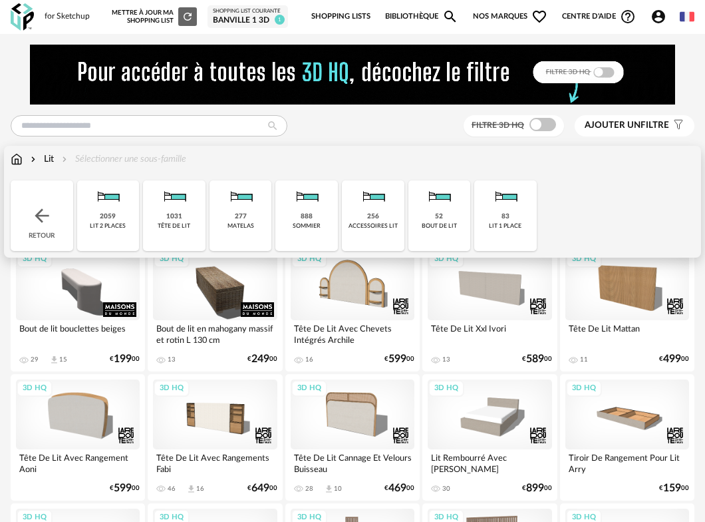
click at [122, 223] on div "lit 2 places" at bounding box center [108, 225] width 36 height 7
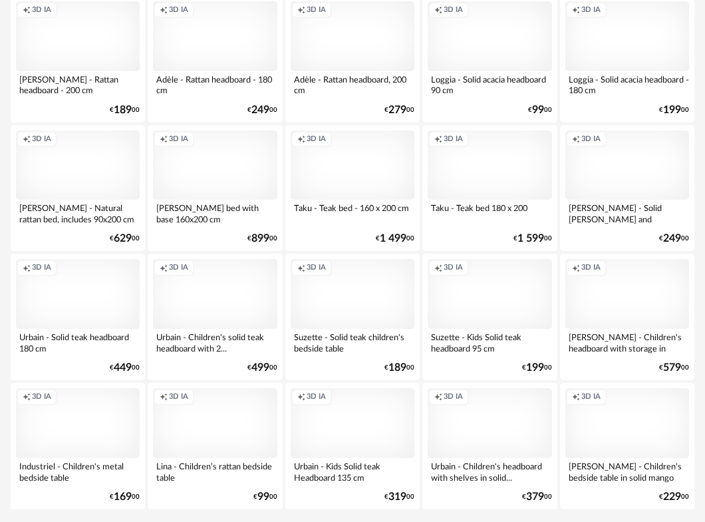
scroll to position [2387, 0]
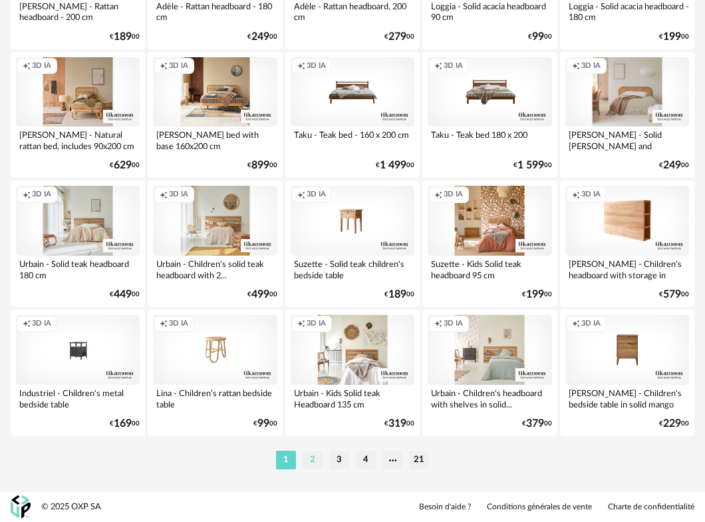
click at [309, 462] on li "2" at bounding box center [313, 459] width 20 height 19
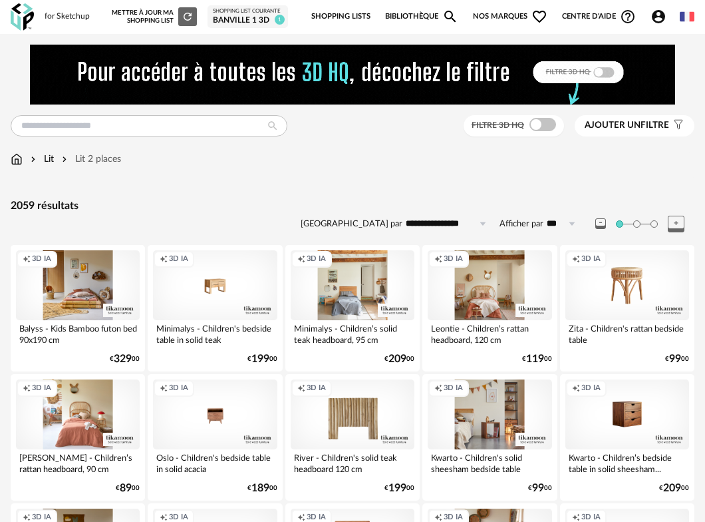
click at [415, 226] on input "**********" at bounding box center [449, 223] width 92 height 21
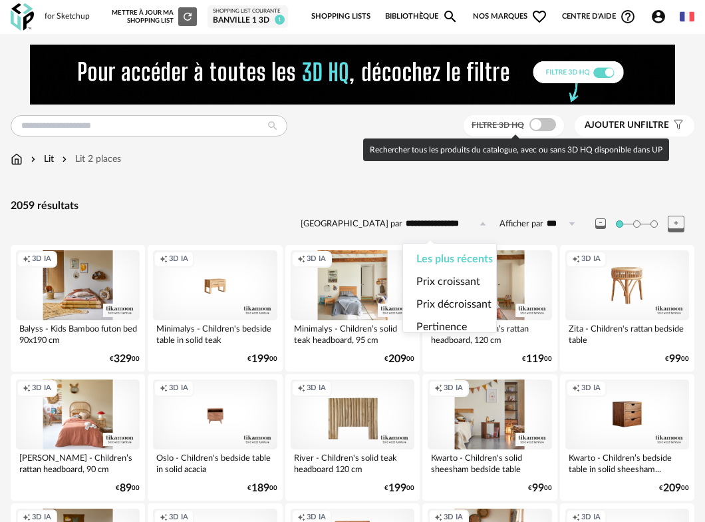
click at [546, 124] on span at bounding box center [543, 124] width 27 height 13
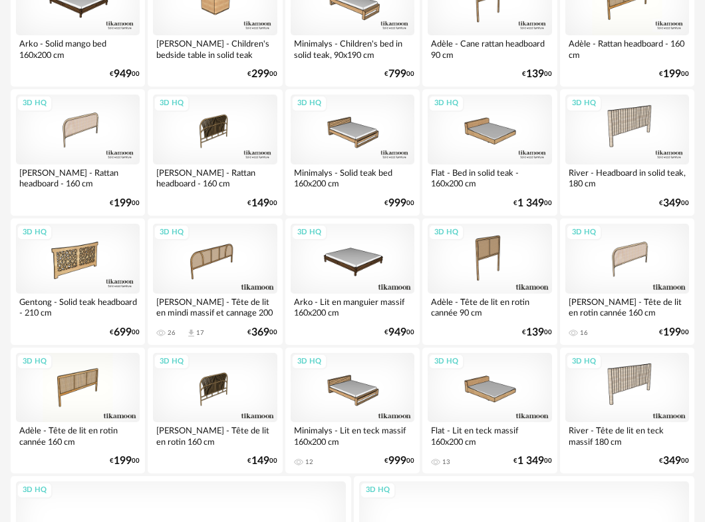
scroll to position [90, 0]
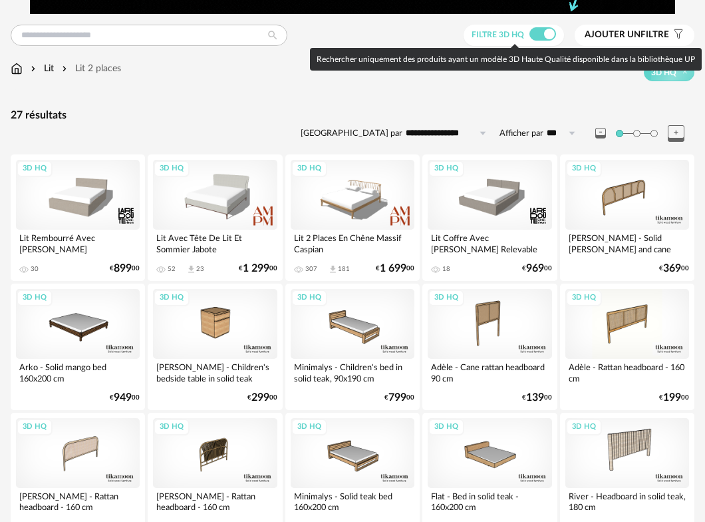
click at [546, 37] on span at bounding box center [543, 33] width 27 height 13
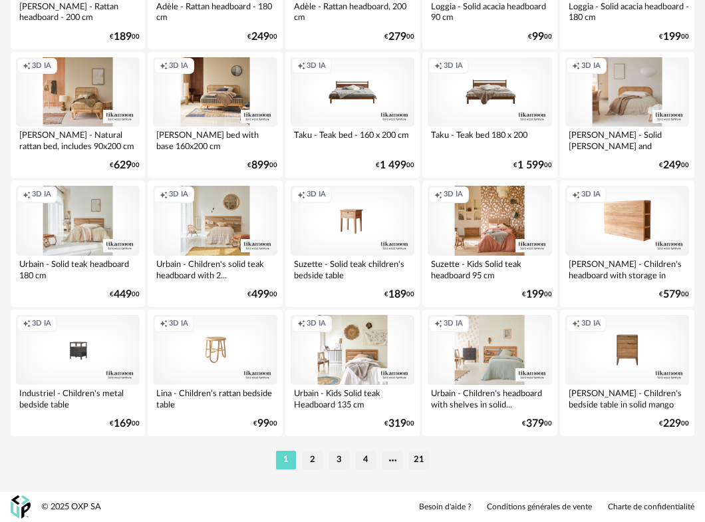
scroll to position [2325, 0]
